Goal: Transaction & Acquisition: Purchase product/service

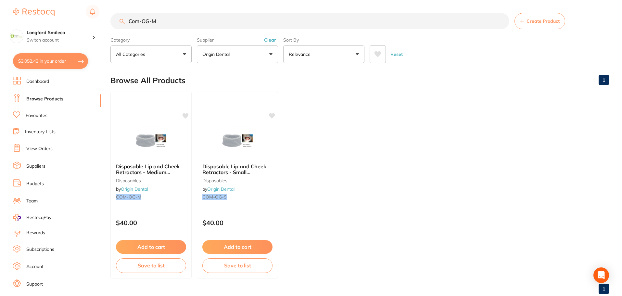
click at [44, 58] on button "$3,052.43 in your order" at bounding box center [50, 61] width 75 height 16
checkbox input "true"
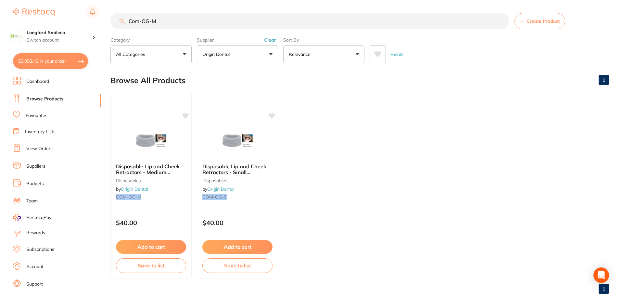
checkbox input "true"
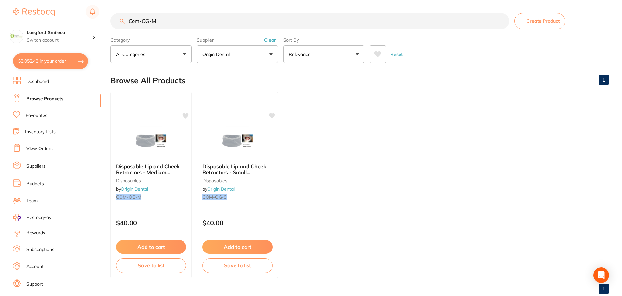
checkbox input "true"
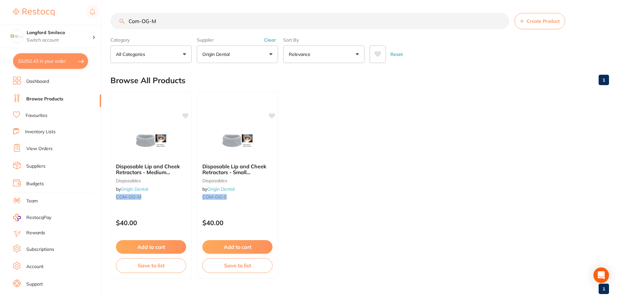
checkbox input "true"
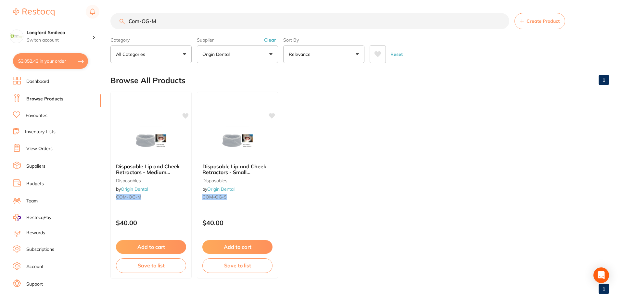
checkbox input "true"
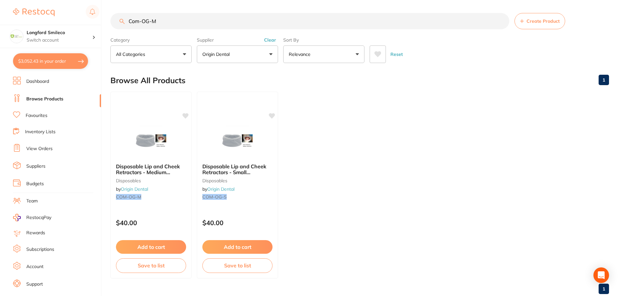
checkbox input "true"
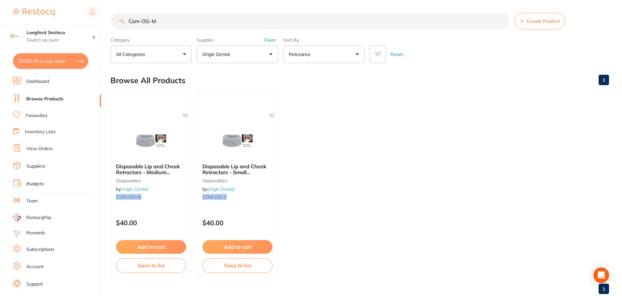
checkbox input "true"
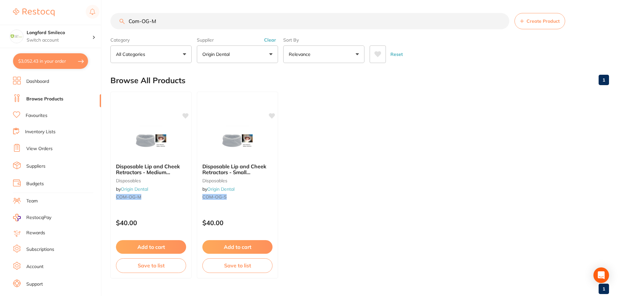
checkbox input "true"
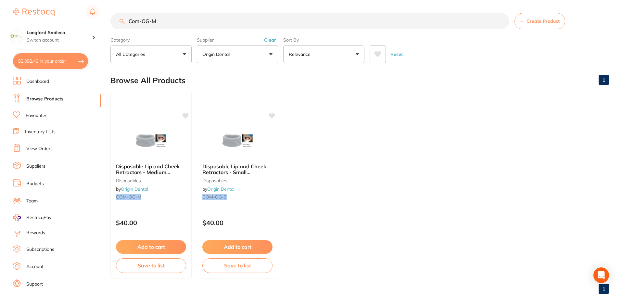
checkbox input "true"
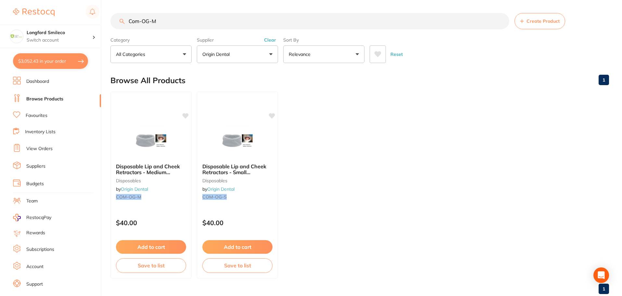
checkbox input "true"
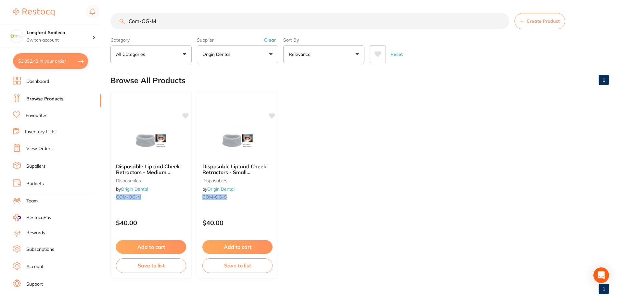
checkbox input "true"
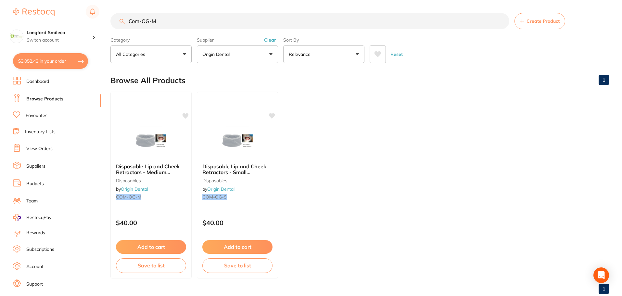
checkbox input "true"
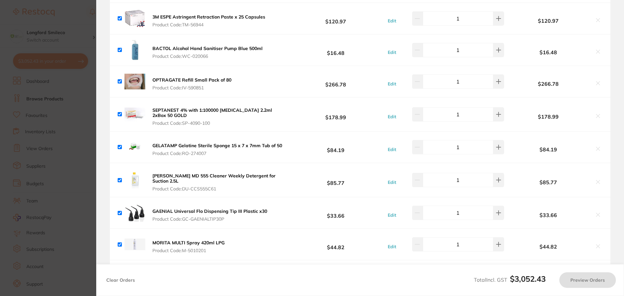
checkbox input "true"
type input "1"
checkbox input "true"
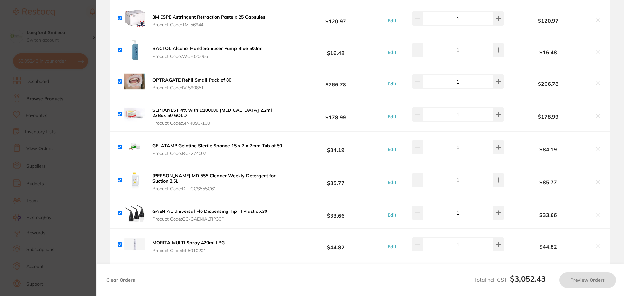
type input "4"
type input "1"
checkbox input "true"
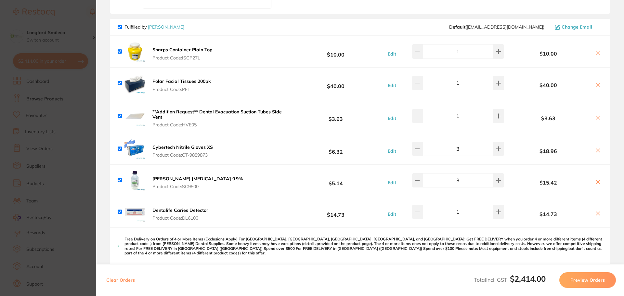
scroll to position [395, 0]
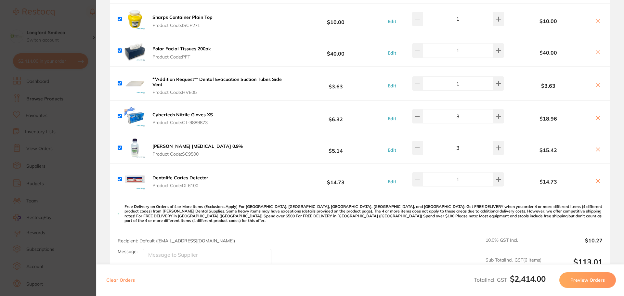
click at [54, 46] on section "Update RRP Set your pre negotiated price for this item. Item Agreed RRP (excl. …" at bounding box center [312, 148] width 624 height 296
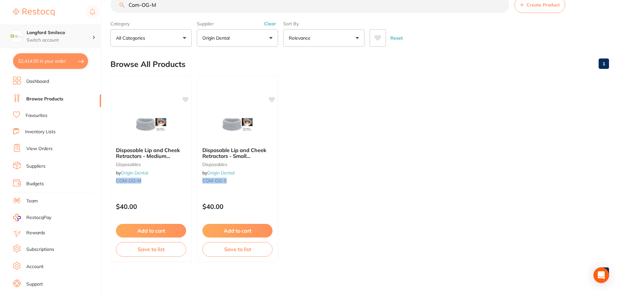
click at [58, 38] on p "Switch account" at bounding box center [60, 40] width 66 height 6
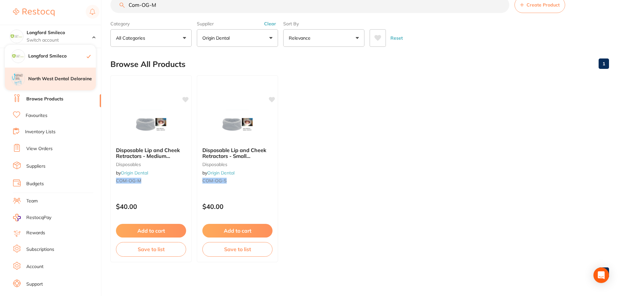
click at [61, 77] on h4 "North West Dental Deloraine" at bounding box center [62, 79] width 68 height 6
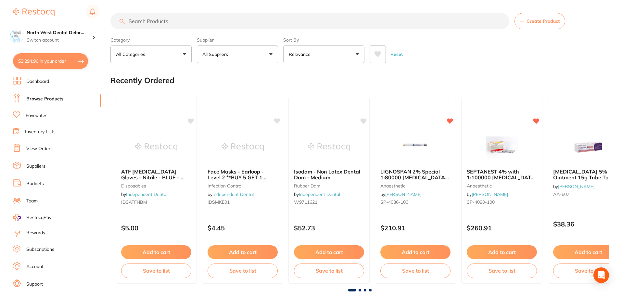
click at [46, 59] on button "$3,294.96 in your order" at bounding box center [50, 61] width 75 height 16
checkbox input "true"
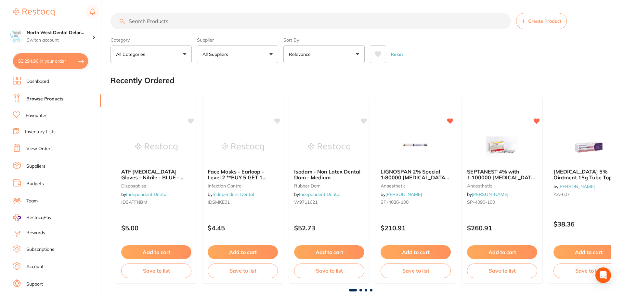
checkbox input "true"
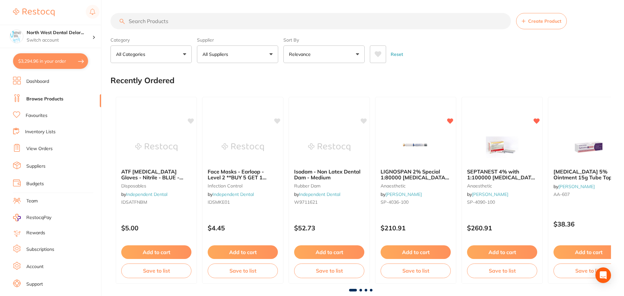
checkbox input "true"
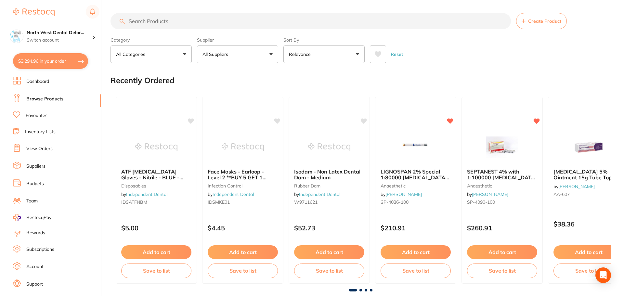
checkbox input "true"
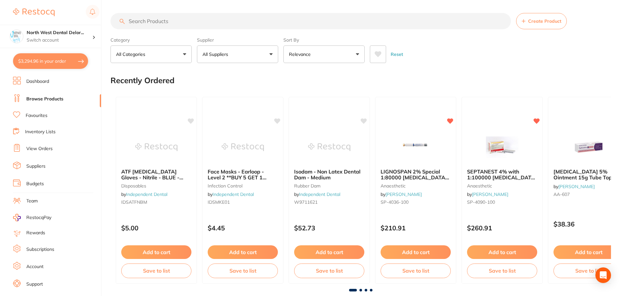
checkbox input "true"
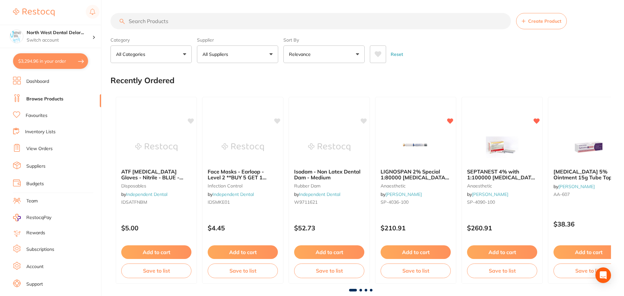
checkbox input "true"
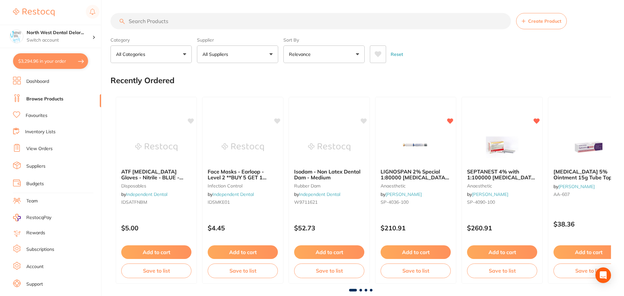
checkbox input "true"
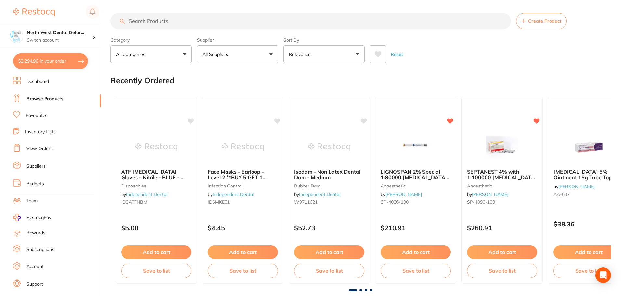
checkbox input "true"
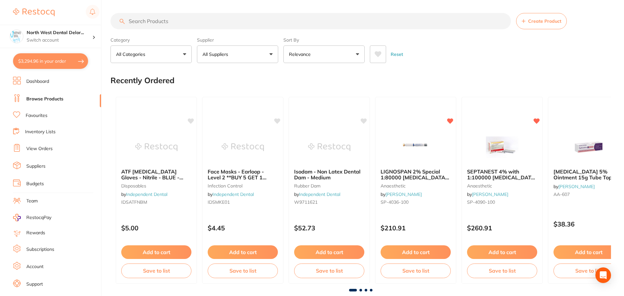
checkbox input "true"
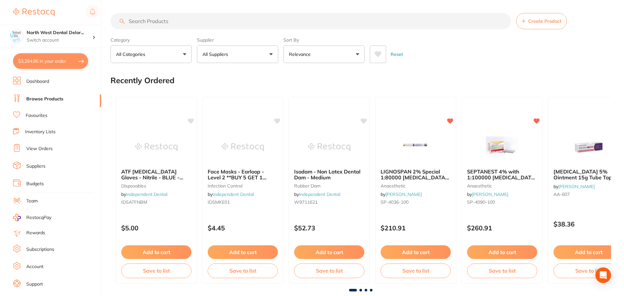
checkbox input "true"
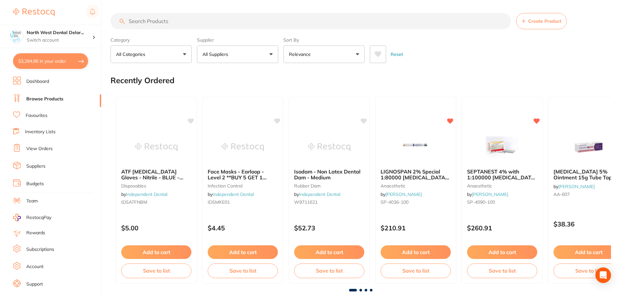
checkbox input "true"
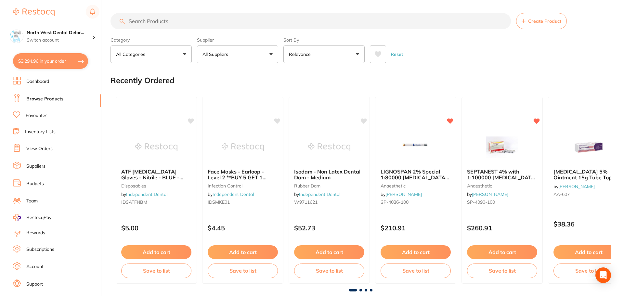
checkbox input "true"
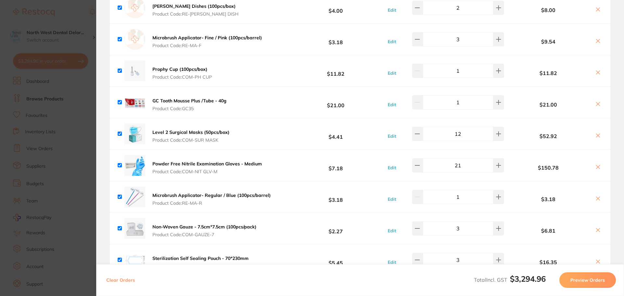
scroll to position [1786, 0]
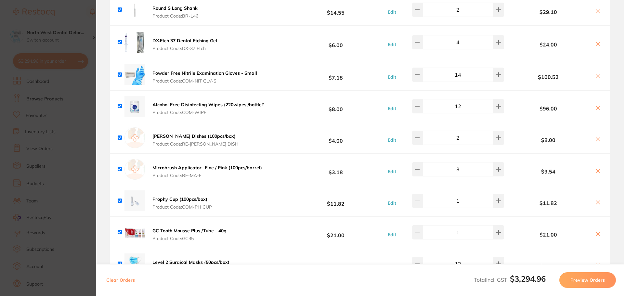
click at [84, 18] on section "Update RRP Set your pre negotiated price for this item. Item Agreed RRP (excl. …" at bounding box center [312, 148] width 624 height 296
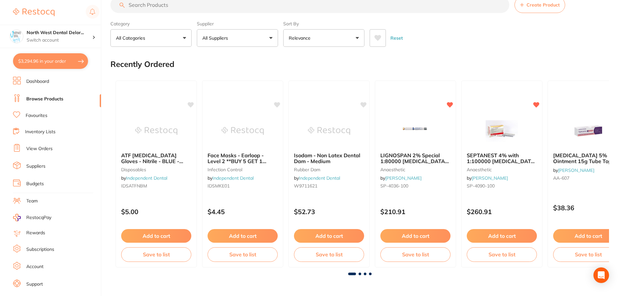
scroll to position [0, 0]
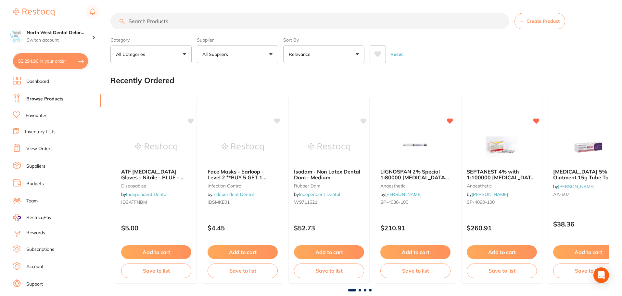
click at [149, 22] on input "search" at bounding box center [309, 21] width 399 height 16
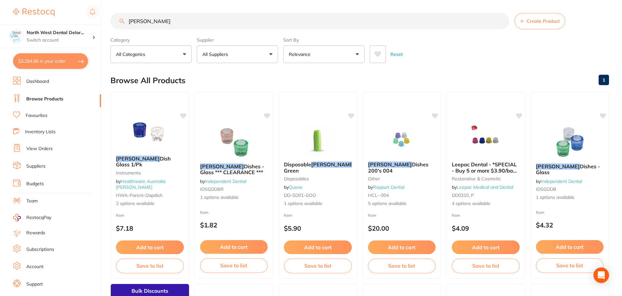
type input "dappen"
click at [206, 53] on p "All Suppliers" at bounding box center [216, 54] width 28 height 6
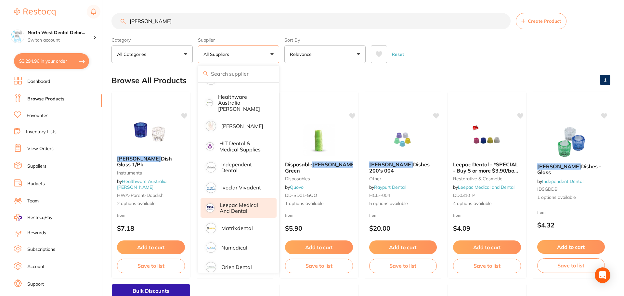
scroll to position [195, 0]
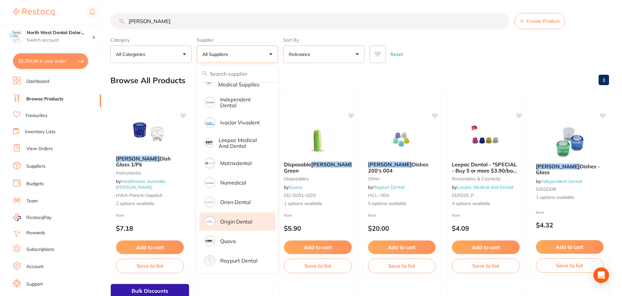
click at [246, 220] on p "Origin Dental" at bounding box center [236, 222] width 32 height 6
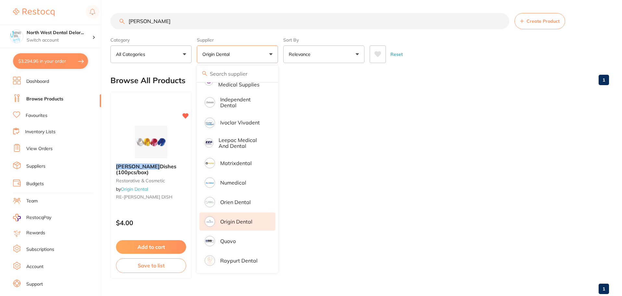
click at [314, 75] on div "Browse All Products 1" at bounding box center [359, 81] width 499 height 22
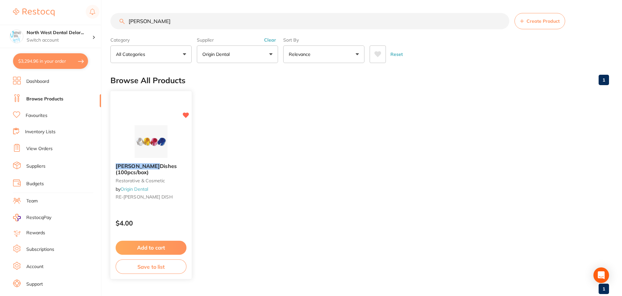
click at [156, 248] on button "Add to cart" at bounding box center [151, 248] width 71 height 14
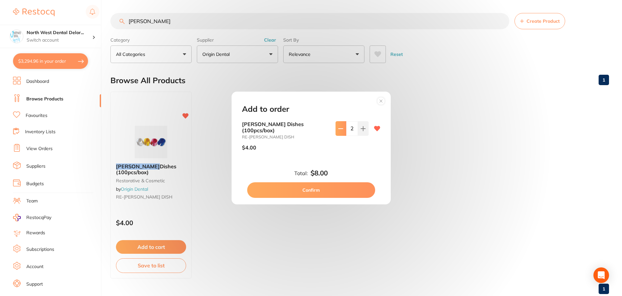
click at [338, 131] on icon at bounding box center [340, 128] width 5 height 5
type input "1"
click at [319, 190] on button "Confirm" at bounding box center [311, 190] width 128 height 16
type input "1"
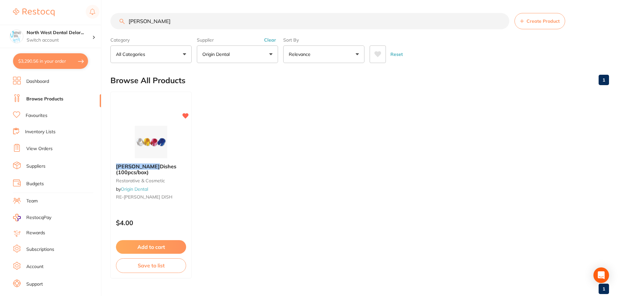
click at [44, 59] on button "$3,290.56 in your order" at bounding box center [50, 61] width 75 height 16
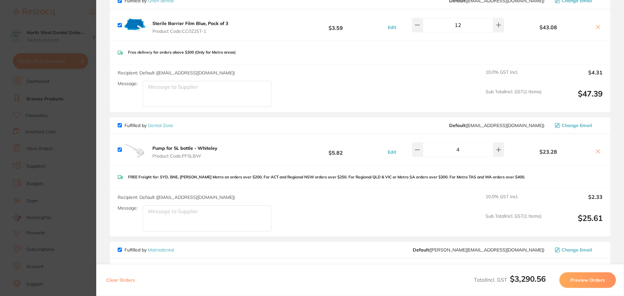
scroll to position [457, 0]
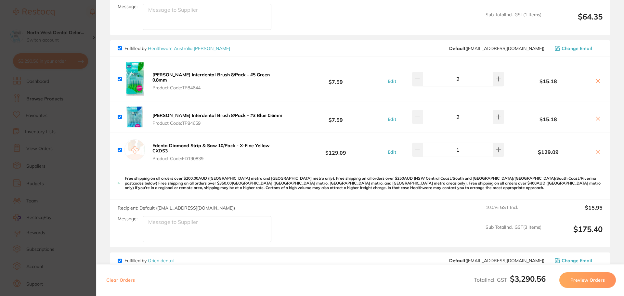
click at [79, 10] on section "Update RRP Set your pre negotiated price for this item. Item Agreed RRP (excl. …" at bounding box center [312, 148] width 624 height 296
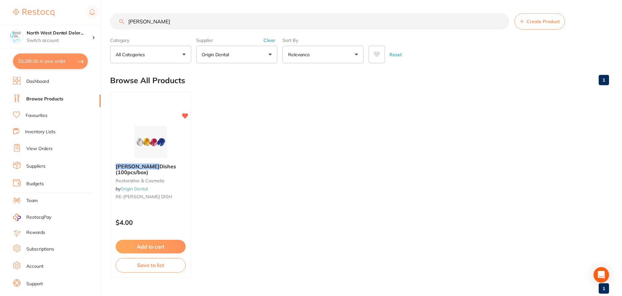
scroll to position [16, 0]
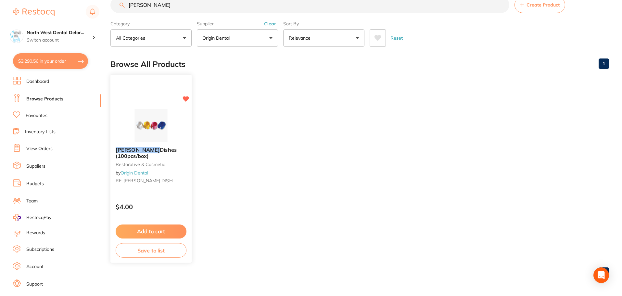
click at [156, 228] on button "Add to cart" at bounding box center [151, 231] width 71 height 14
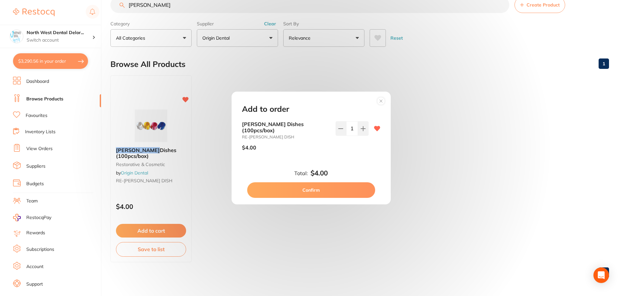
click at [319, 188] on button "Confirm" at bounding box center [311, 190] width 128 height 16
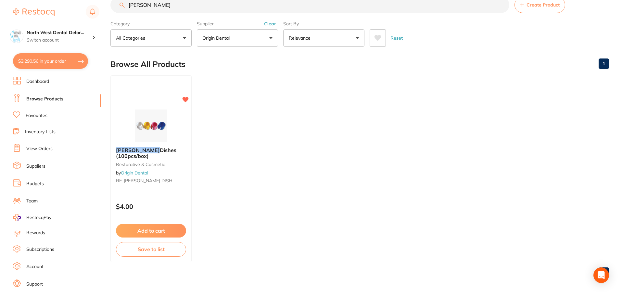
click at [44, 60] on button "$3,290.56 in your order" at bounding box center [50, 61] width 75 height 16
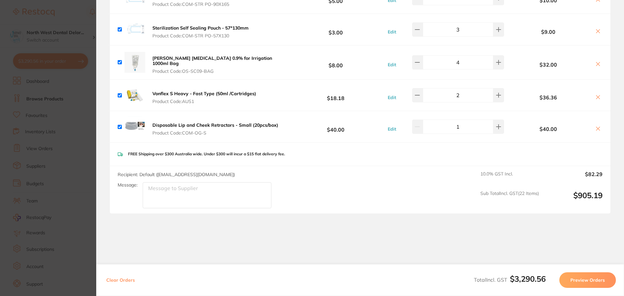
scroll to position [2244, 0]
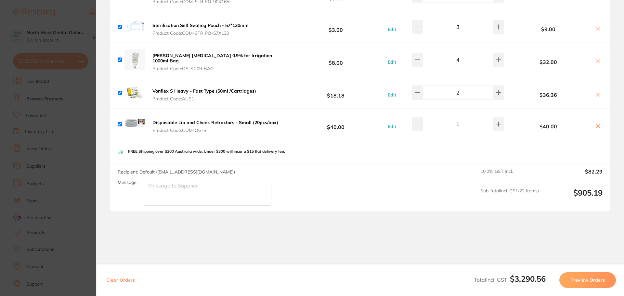
click at [72, 16] on section "Update RRP Set your pre negotiated price for this item. Item Agreed RRP (excl. …" at bounding box center [312, 148] width 624 height 296
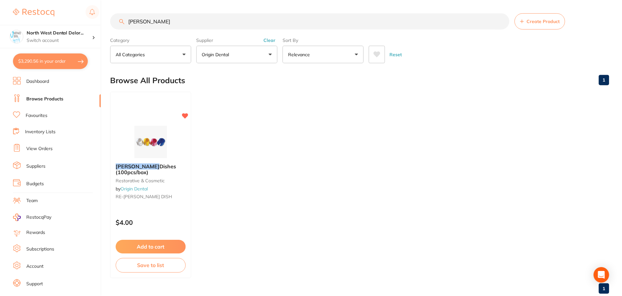
scroll to position [16, 0]
